Goal: Information Seeking & Learning: Check status

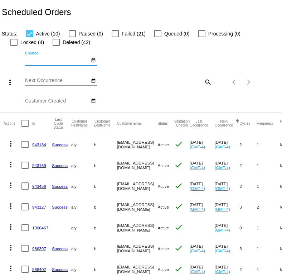
click at [87, 59] on input "Created" at bounding box center [57, 61] width 65 height 6
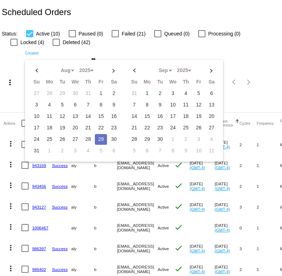
click at [98, 137] on td "29" at bounding box center [101, 139] width 12 height 11
click at [102, 139] on td "29" at bounding box center [101, 139] width 12 height 11
type input "08/29/2025 - 08/29/2025"
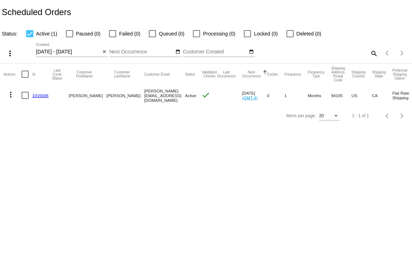
click at [39, 93] on link "1015506" at bounding box center [40, 95] width 16 height 5
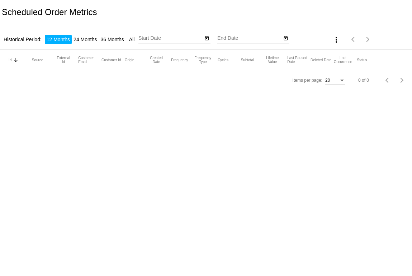
type input "[DATE]"
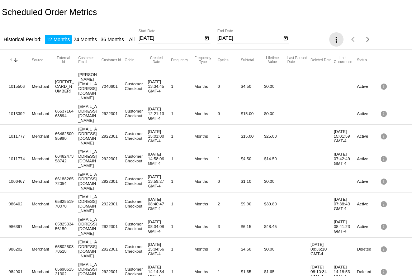
click at [333, 43] on mat-icon "more_vert" at bounding box center [336, 39] width 9 height 9
click at [333, 43] on div "file_download Export" at bounding box center [346, 51] width 42 height 37
click at [271, 52] on div at bounding box center [206, 138] width 412 height 276
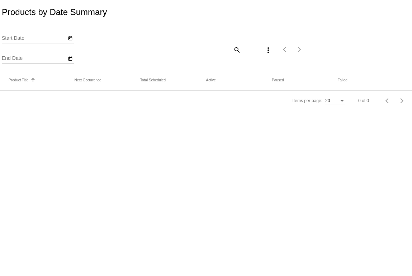
type input "[DATE]"
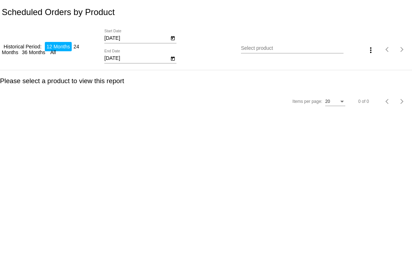
click at [38, 80] on h3 "Please select a product to view this report" at bounding box center [206, 81] width 412 height 8
click at [252, 49] on input "Select product" at bounding box center [292, 49] width 103 height 6
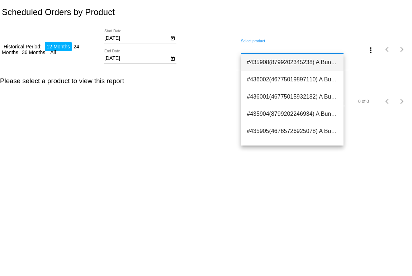
click at [259, 59] on span "#435908(8799202345238) A Bundle of Roses - 15 Bottles 50.00" at bounding box center [292, 62] width 91 height 17
type input "A Bundle of Roses - 15 Bottles"
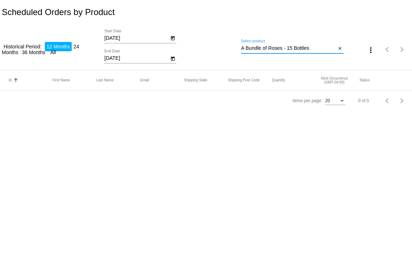
click at [264, 49] on input "A Bundle of Roses - 15 Bottles" at bounding box center [288, 49] width 95 height 6
click at [341, 49] on mat-icon "close" at bounding box center [339, 49] width 5 height 6
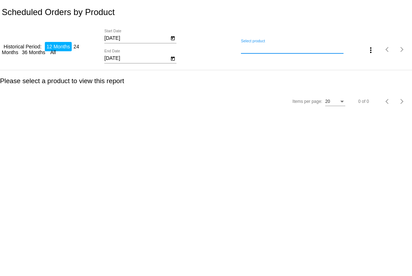
click at [273, 47] on input "Select product" at bounding box center [292, 49] width 103 height 6
click at [271, 48] on input "Select product" at bounding box center [292, 49] width 103 height 6
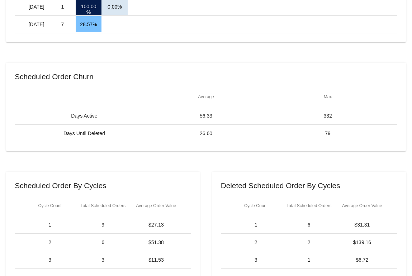
scroll to position [256, 0]
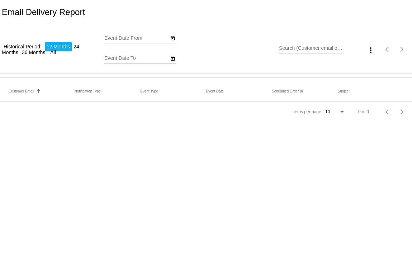
type input "[DATE]"
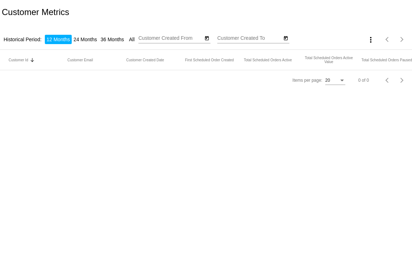
type input "[DATE]"
type input "8/29/2025"
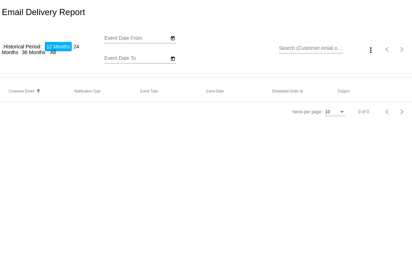
type input "[DATE]"
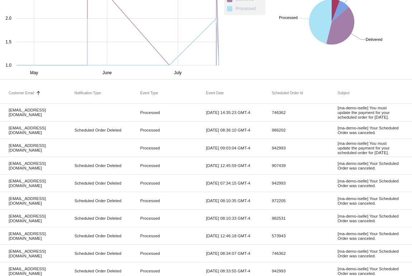
scroll to position [110, 0]
